Goal: Find specific page/section: Find specific page/section

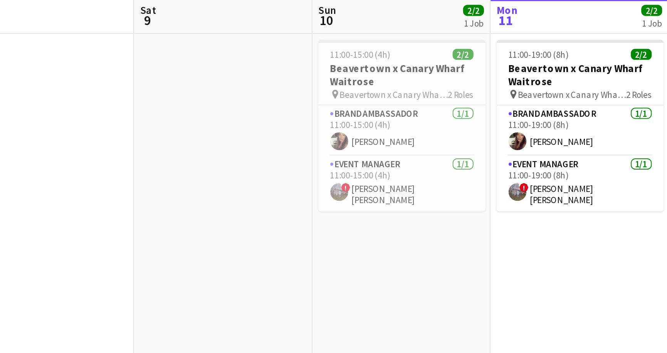
scroll to position [0, 237]
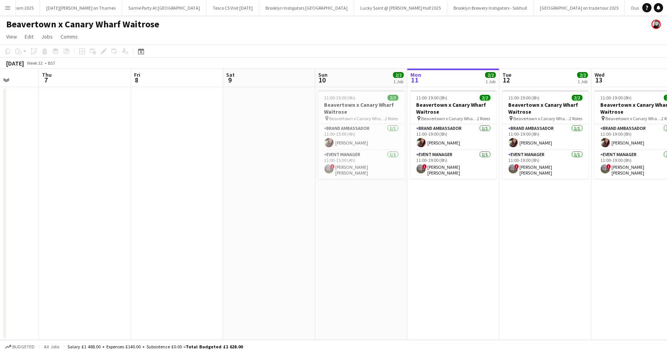
click at [8, 6] on app-icon "Menu" at bounding box center [8, 8] width 6 height 6
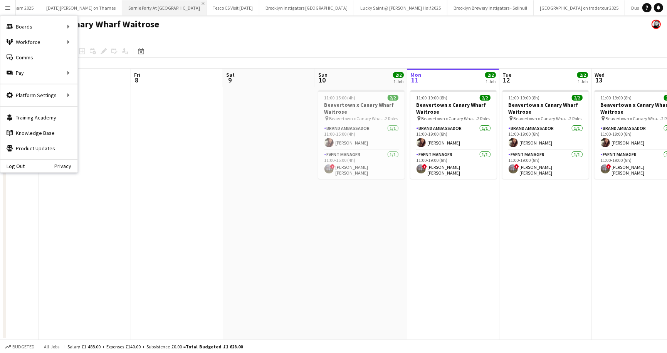
click at [201, 2] on app-icon "Close" at bounding box center [202, 3] width 3 height 3
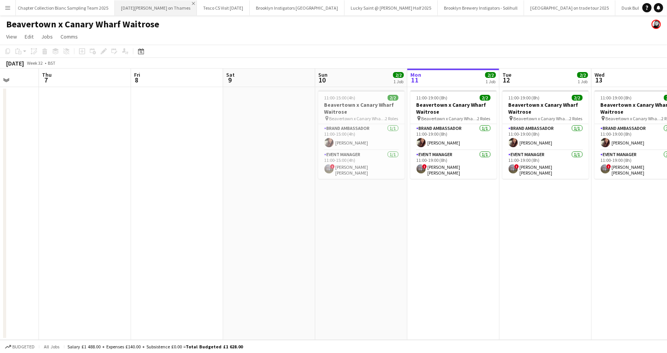
click at [192, 2] on app-icon "Close" at bounding box center [193, 3] width 3 height 3
click at [180, 2] on app-icon "Close" at bounding box center [181, 3] width 3 height 3
click at [178, 3] on app-icon "Close" at bounding box center [179, 3] width 3 height 3
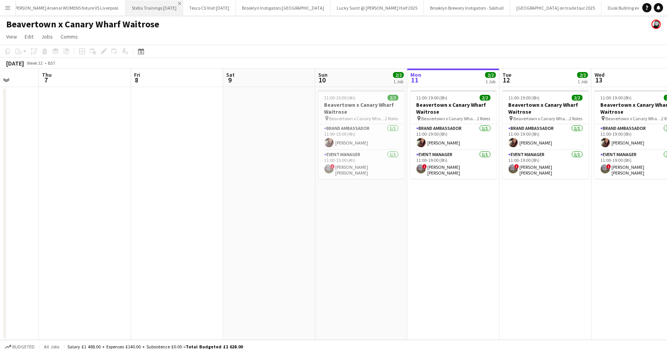
scroll to position [0, 355]
click at [0, 0] on app-icon "Close" at bounding box center [0, 0] width 0 height 0
click at [85, 2] on app-icon "Close" at bounding box center [86, 3] width 3 height 3
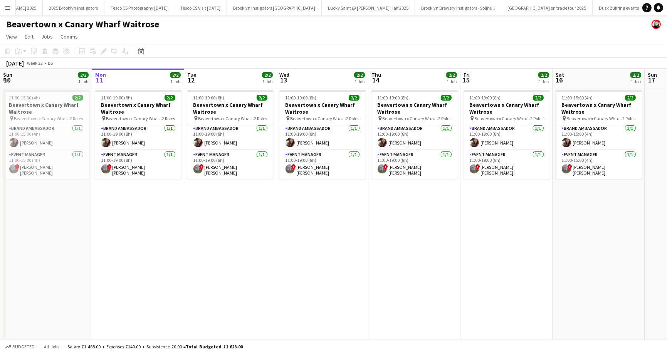
scroll to position [0, 189]
click at [6, 7] on app-icon "Menu" at bounding box center [8, 8] width 6 height 6
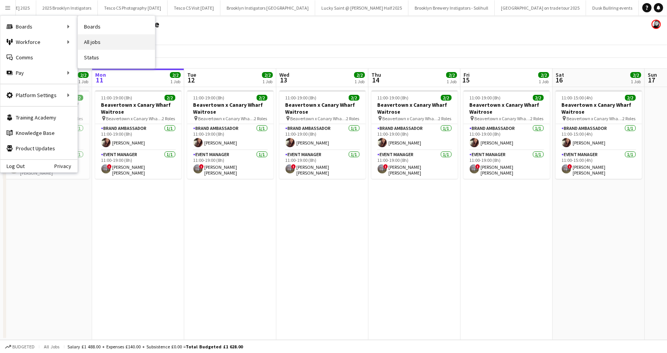
click at [94, 42] on link "All jobs" at bounding box center [116, 41] width 77 height 15
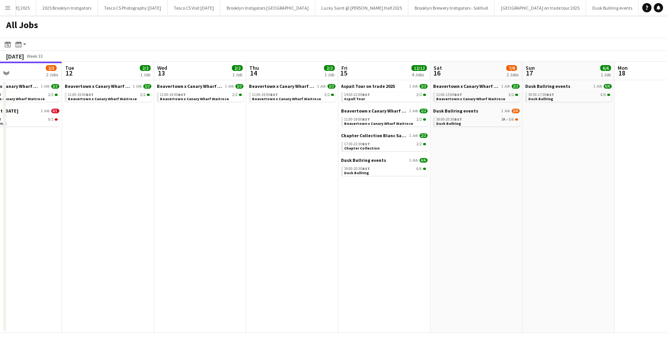
scroll to position [0, 206]
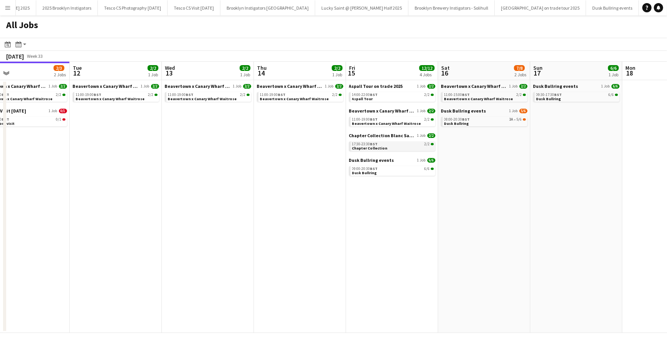
click at [354, 144] on span "17:30-23:30 BST" at bounding box center [365, 144] width 26 height 4
